Goal: Task Accomplishment & Management: Complete application form

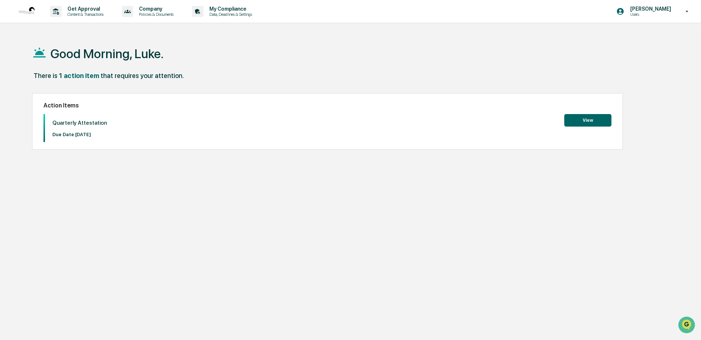
click at [574, 121] on button "View" at bounding box center [587, 120] width 47 height 13
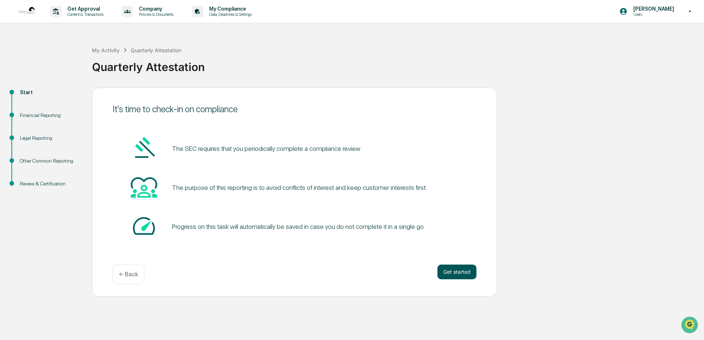
click at [462, 267] on button "Get started" at bounding box center [457, 272] width 39 height 15
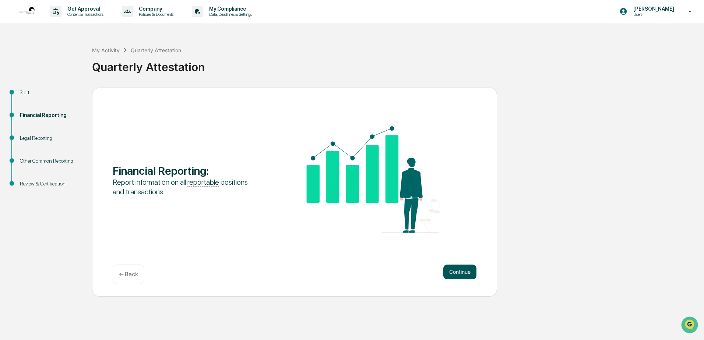
click at [462, 270] on button "Continue" at bounding box center [460, 272] width 33 height 15
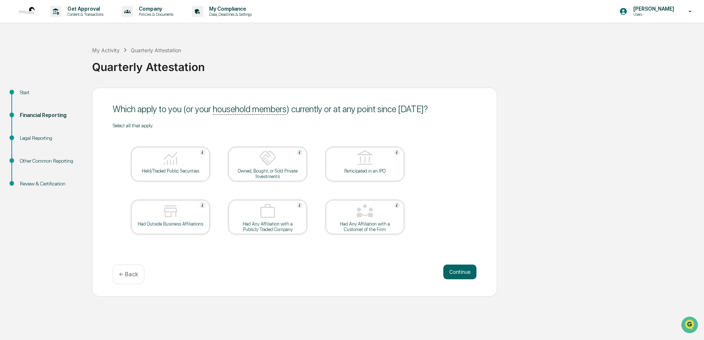
click at [178, 158] on img at bounding box center [171, 159] width 18 height 18
click at [458, 271] on button "Continue" at bounding box center [460, 272] width 33 height 15
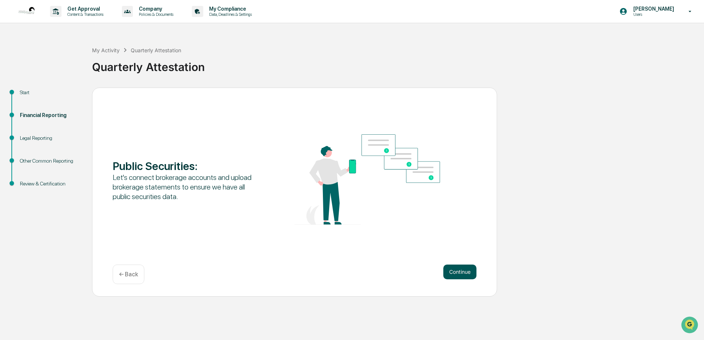
click at [464, 273] on button "Continue" at bounding box center [460, 272] width 33 height 15
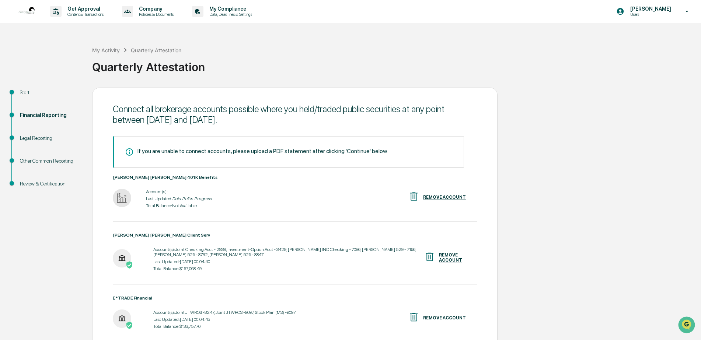
click at [454, 198] on div "REMOVE ACCOUNT" at bounding box center [444, 197] width 43 height 5
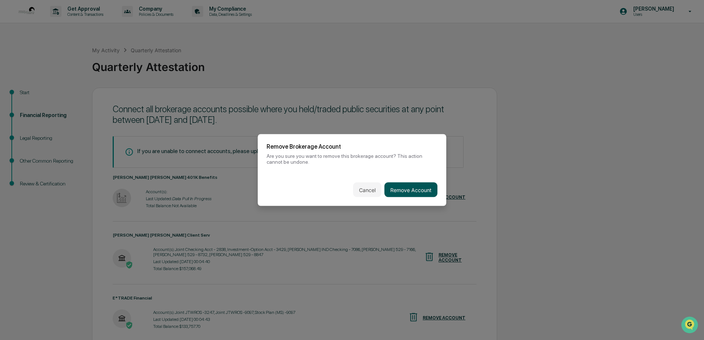
click at [394, 189] on button "Remove Account" at bounding box center [411, 190] width 53 height 15
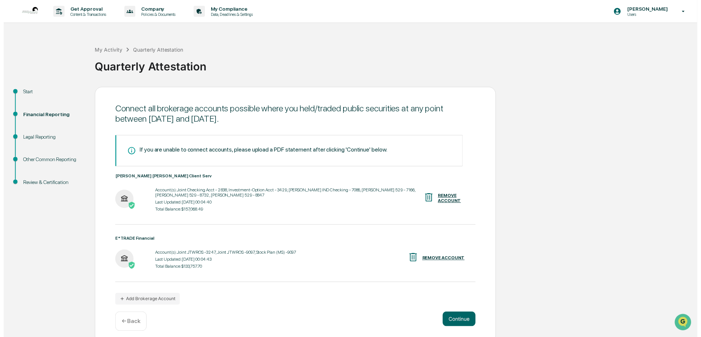
scroll to position [6, 0]
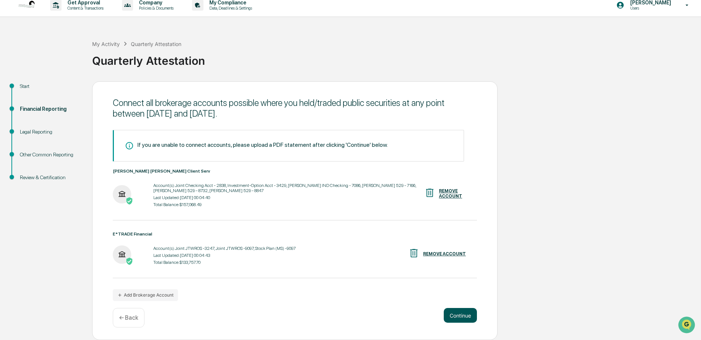
click at [470, 318] on button "Continue" at bounding box center [460, 315] width 33 height 15
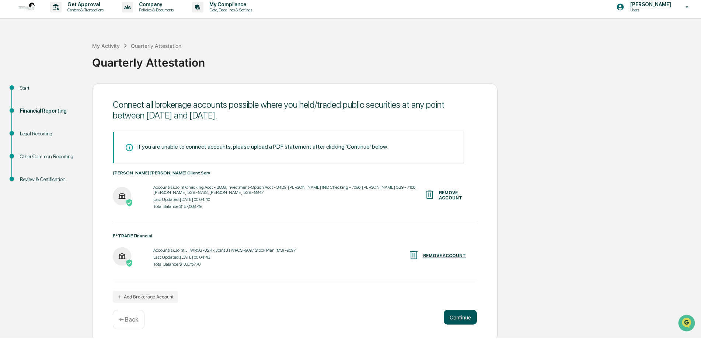
scroll to position [0, 0]
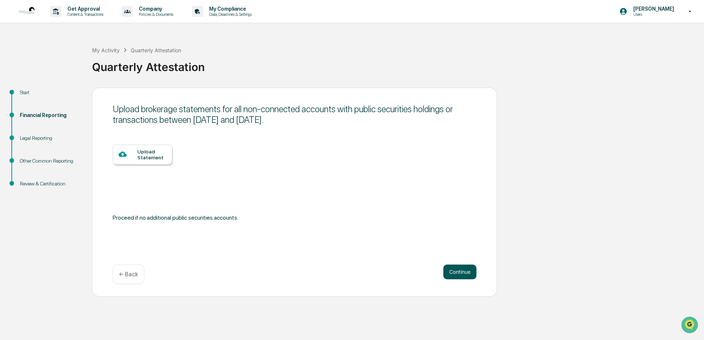
click at [465, 271] on button "Continue" at bounding box center [460, 272] width 33 height 15
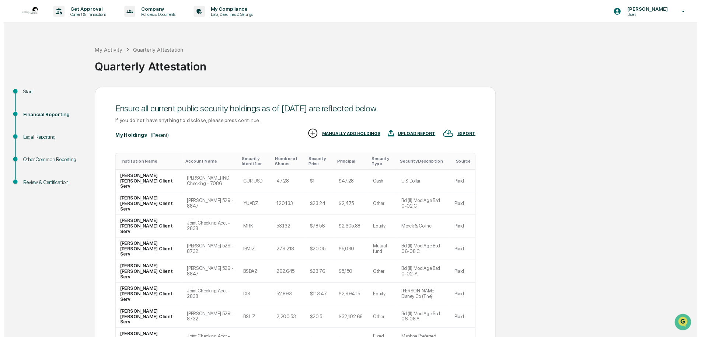
scroll to position [68, 0]
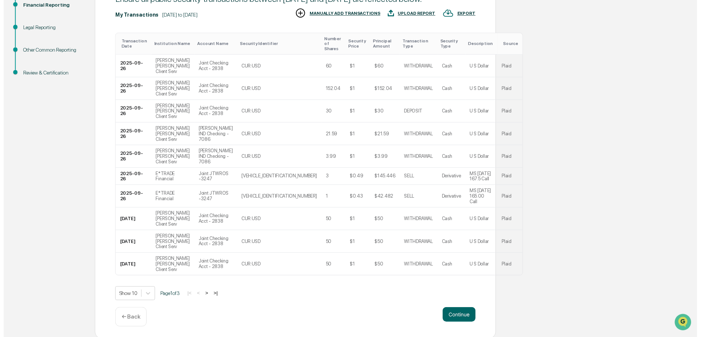
scroll to position [134, 0]
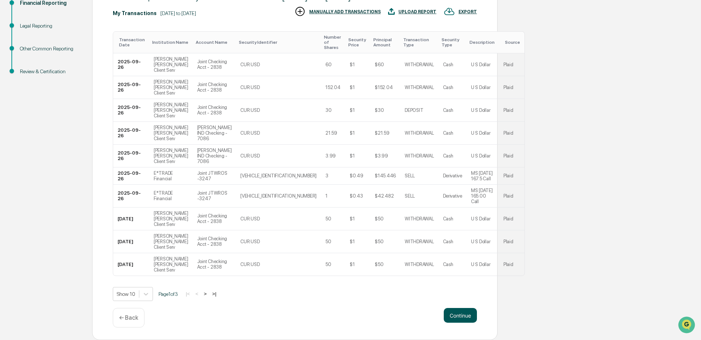
click at [462, 315] on button "Continue" at bounding box center [460, 315] width 33 height 15
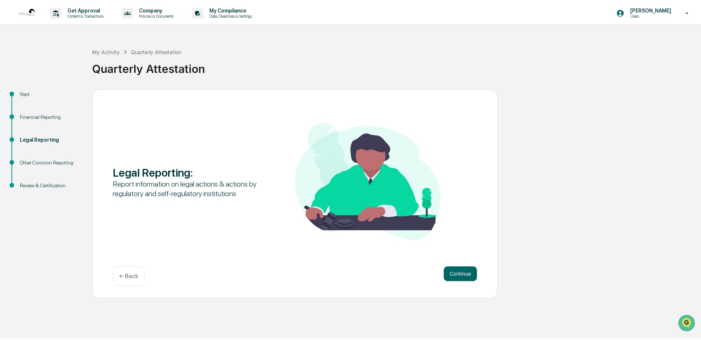
scroll to position [0, 0]
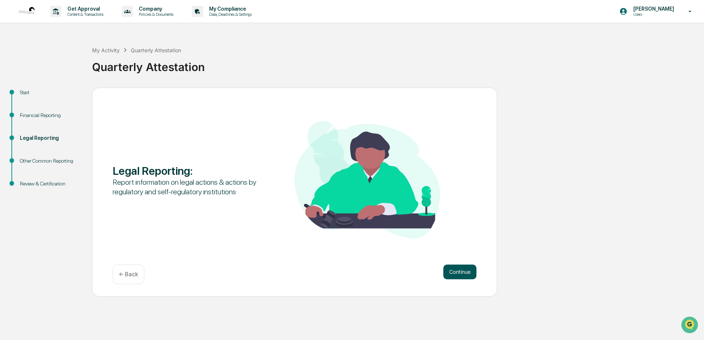
click at [451, 272] on button "Continue" at bounding box center [460, 272] width 33 height 15
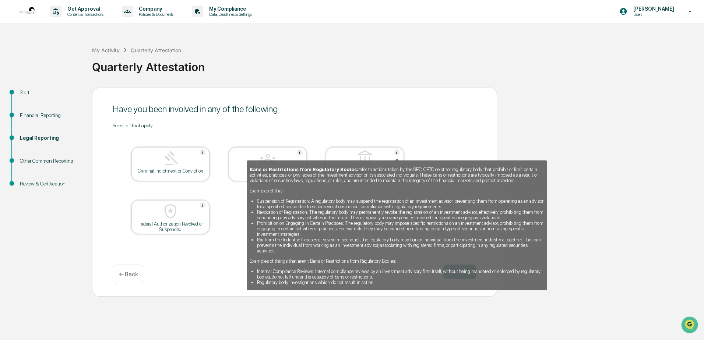
click at [396, 152] on img at bounding box center [397, 153] width 6 height 6
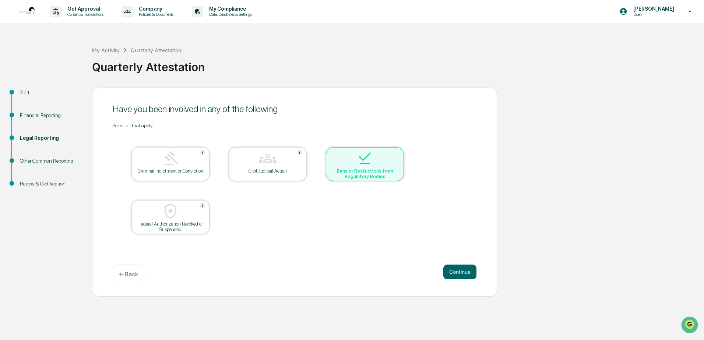
click at [396, 152] on div at bounding box center [365, 159] width 74 height 19
click at [460, 269] on button "Continue" at bounding box center [460, 272] width 33 height 15
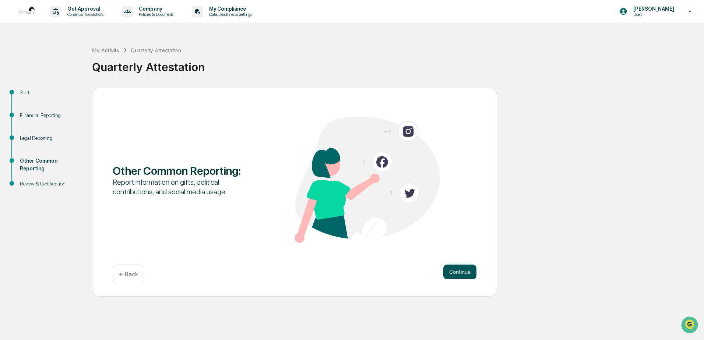
click at [453, 272] on button "Continue" at bounding box center [460, 272] width 33 height 15
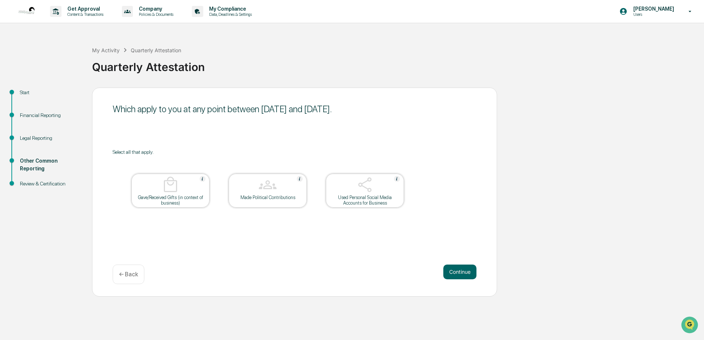
click at [453, 272] on button "Continue" at bounding box center [460, 272] width 33 height 15
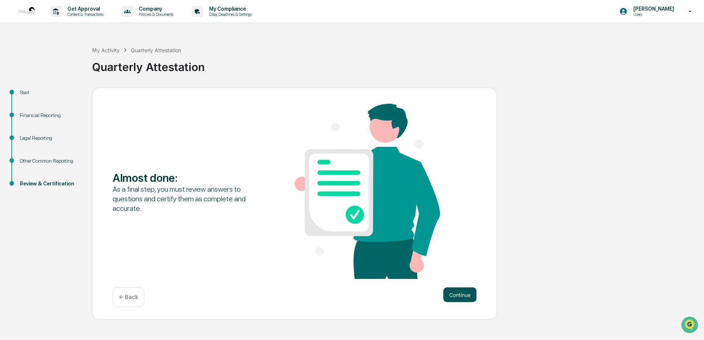
click at [463, 297] on button "Continue" at bounding box center [460, 295] width 33 height 15
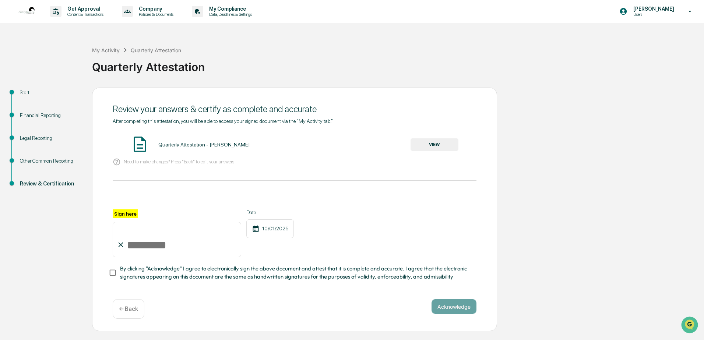
click at [171, 249] on input "Sign here" at bounding box center [177, 239] width 129 height 35
type input "*********"
click at [448, 314] on button "Acknowledge" at bounding box center [454, 307] width 45 height 15
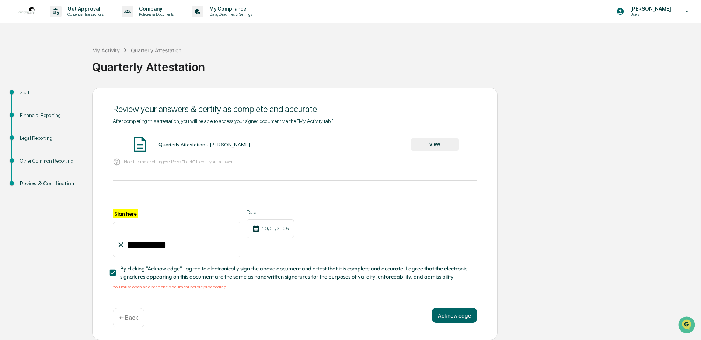
click at [430, 143] on button "VIEW" at bounding box center [435, 145] width 48 height 13
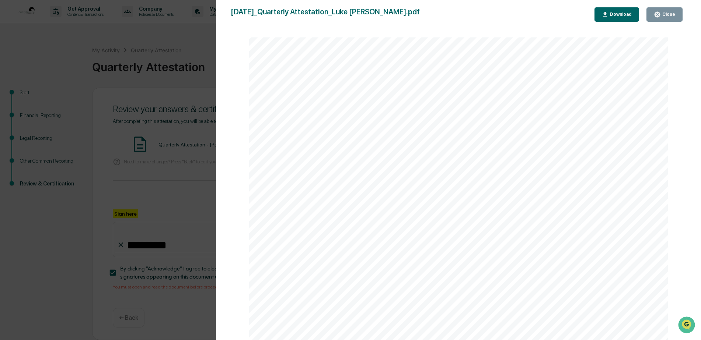
scroll to position [37, 0]
click at [669, 18] on button "Close" at bounding box center [664, 14] width 36 height 14
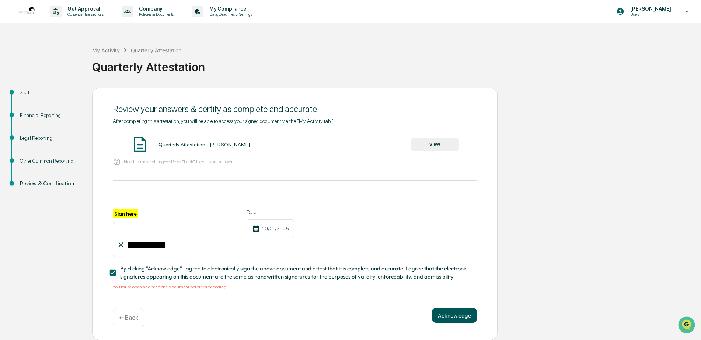
click at [458, 316] on button "Acknowledge" at bounding box center [454, 315] width 45 height 15
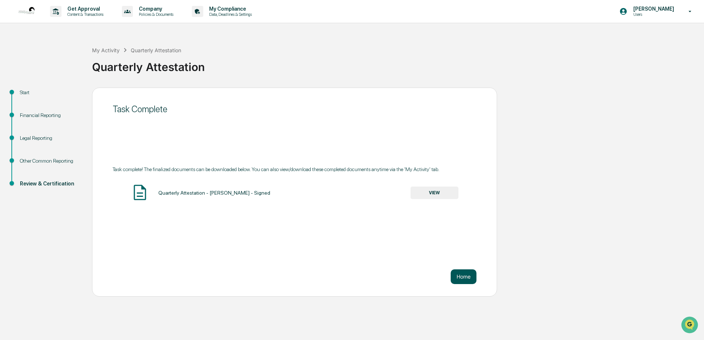
click at [471, 275] on button "Home" at bounding box center [464, 277] width 26 height 15
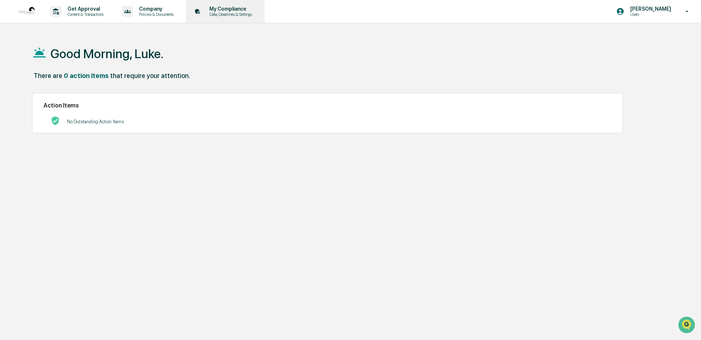
click at [230, 8] on p "My Compliance" at bounding box center [229, 9] width 52 height 6
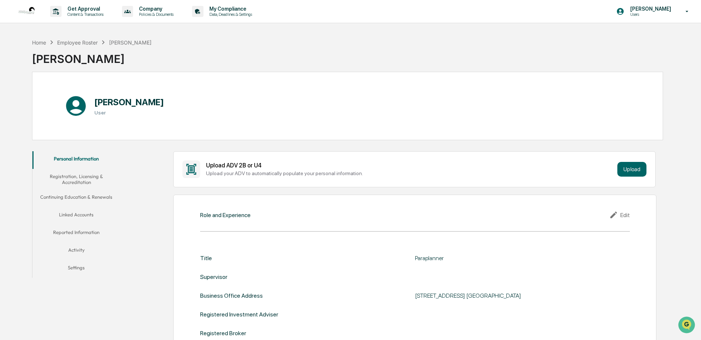
click at [102, 193] on button "Continuing Education & Renewals" at bounding box center [76, 199] width 88 height 18
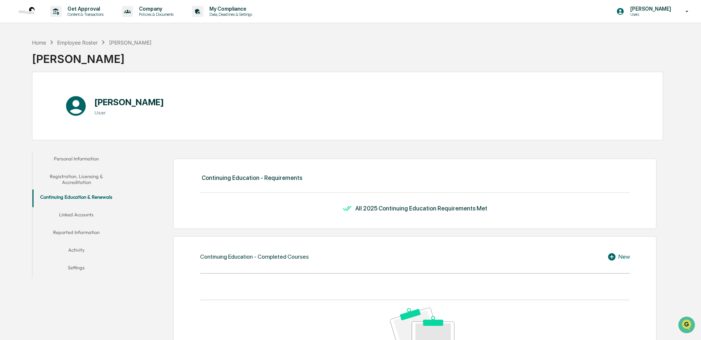
click at [75, 178] on button "Registration, Licensing & Accreditation" at bounding box center [76, 179] width 88 height 21
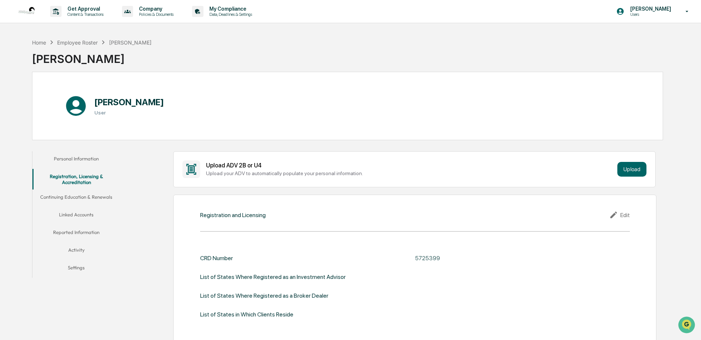
click at [73, 231] on button "Reported Information" at bounding box center [76, 234] width 88 height 18
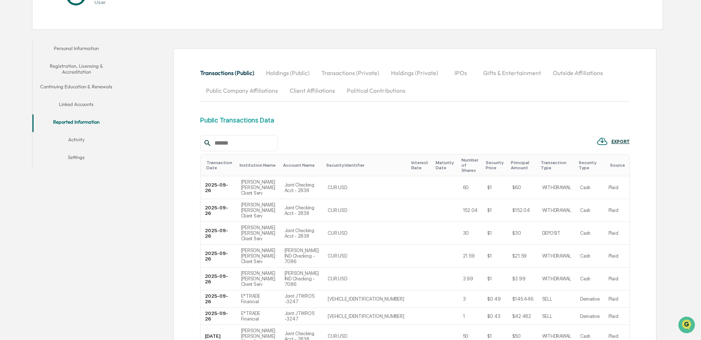
scroll to position [37, 0]
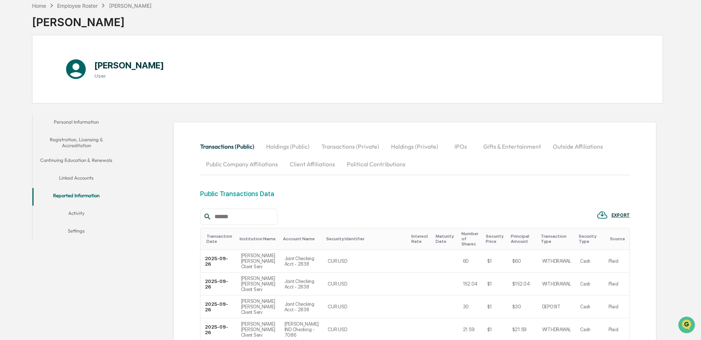
click at [573, 144] on button "Outside Affiliations" at bounding box center [578, 147] width 62 height 18
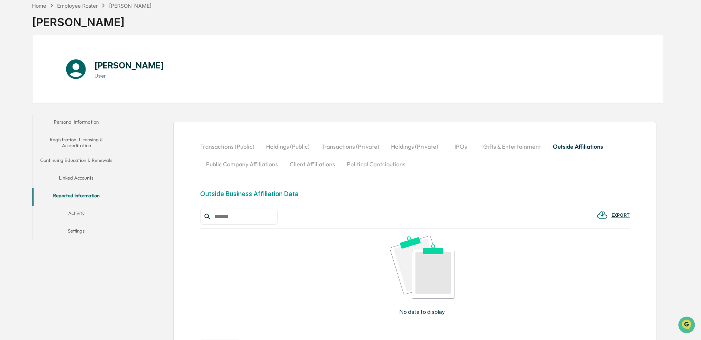
scroll to position [0, 0]
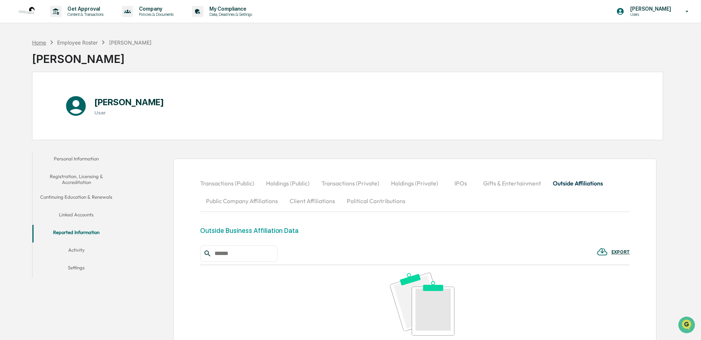
click at [43, 41] on div "Home" at bounding box center [39, 42] width 14 height 6
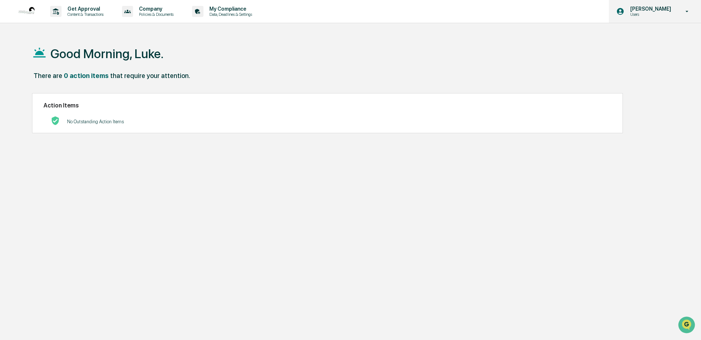
click at [690, 12] on icon at bounding box center [687, 11] width 13 height 7
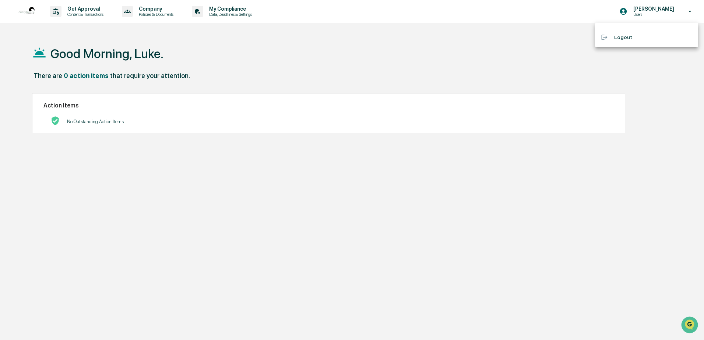
click at [295, 86] on div at bounding box center [352, 170] width 704 height 340
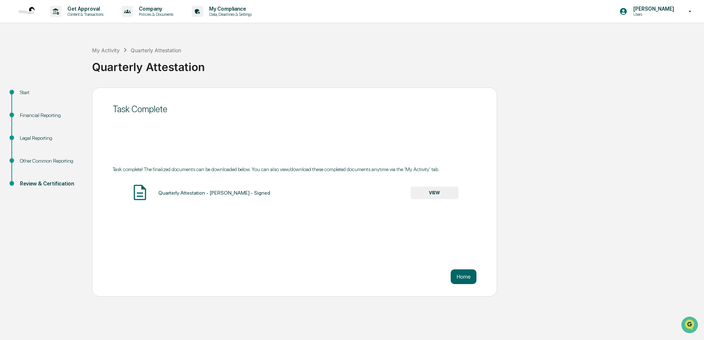
click at [43, 114] on div "Financial Reporting" at bounding box center [50, 116] width 60 height 8
click at [43, 138] on div "Legal Reporting" at bounding box center [50, 138] width 60 height 8
click at [40, 139] on div "Legal Reporting" at bounding box center [50, 138] width 60 height 8
click at [190, 193] on div "Quarterly Attestation - [PERSON_NAME] - Signed" at bounding box center [214, 193] width 112 height 6
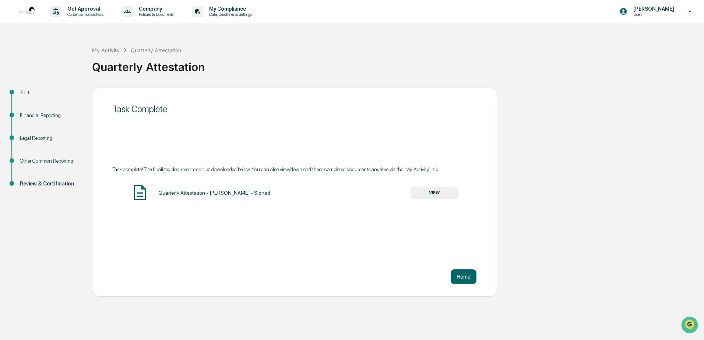
click at [50, 162] on div "Other Common Reporting" at bounding box center [50, 161] width 60 height 8
click at [35, 137] on div "Legal Reporting" at bounding box center [50, 138] width 60 height 8
click at [29, 137] on div "Legal Reporting" at bounding box center [50, 138] width 60 height 8
click at [202, 195] on div "Quarterly Attestation - [PERSON_NAME] - Signed" at bounding box center [214, 193] width 112 height 6
click at [437, 196] on button "VIEW" at bounding box center [435, 193] width 48 height 13
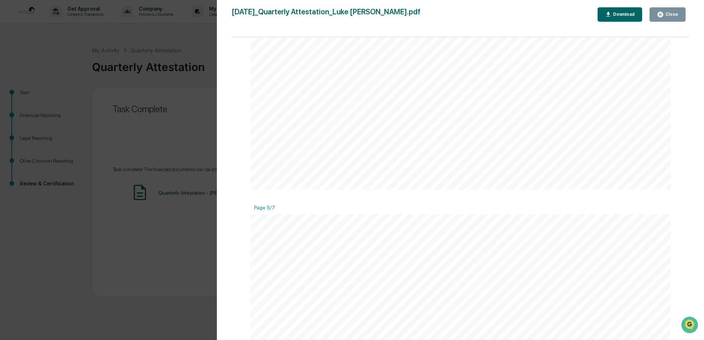
scroll to position [2466, 0]
click at [662, 15] on icon "button" at bounding box center [661, 15] width 6 height 6
